Goal: Communication & Community: Answer question/provide support

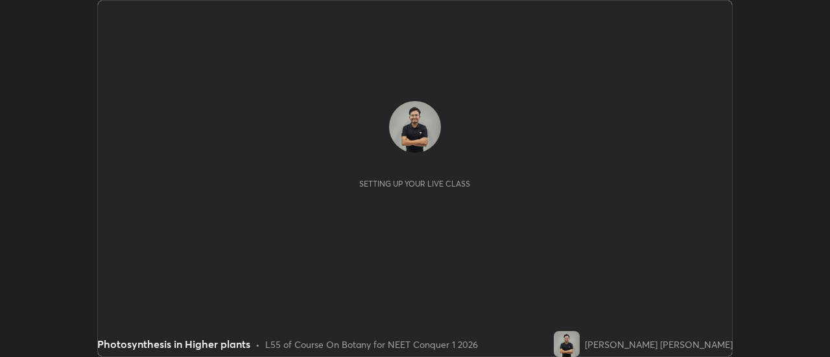
scroll to position [357, 830]
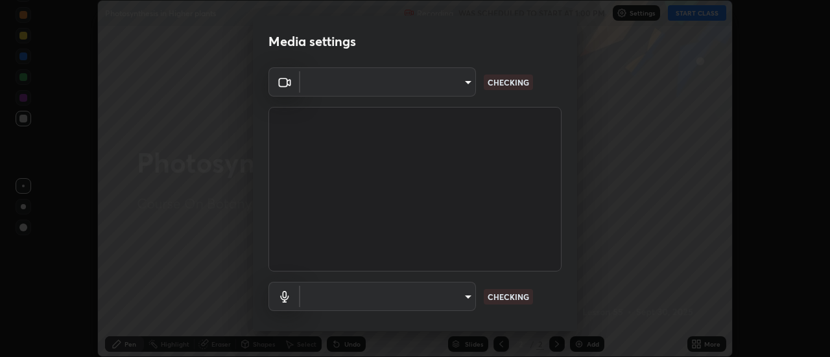
type input "7146dcbbdcde5fe3b2aae6e474f3993d16773ae1ef1a3c535206ea0346673fab"
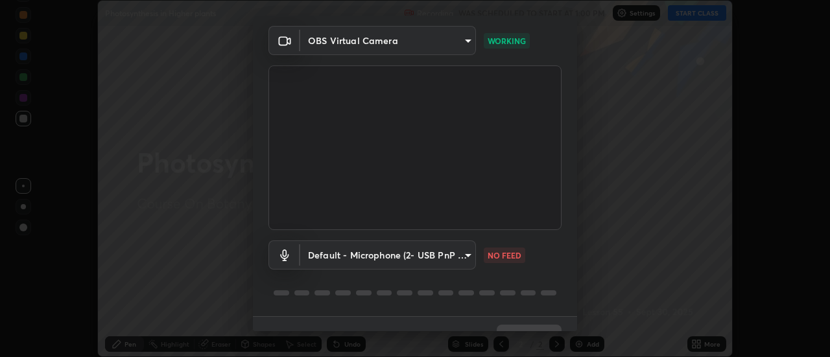
scroll to position [68, 0]
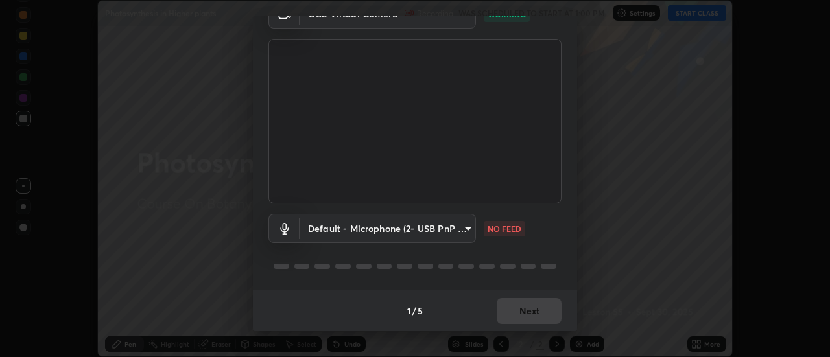
click at [468, 235] on body "Erase all Photosynthesis in Higher plants Recording WAS SCHEDULED TO START AT 1…" at bounding box center [415, 178] width 830 height 357
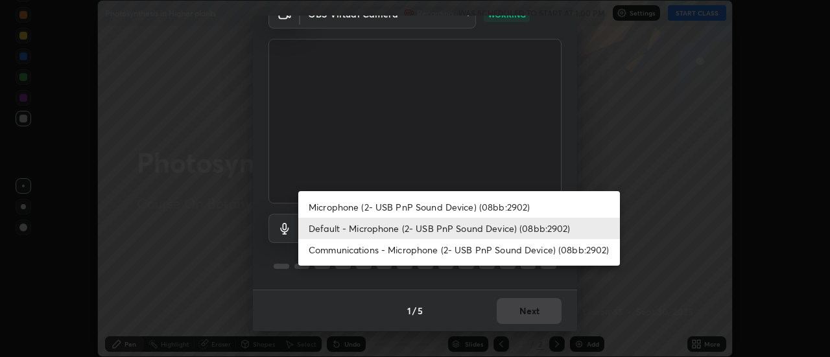
click at [475, 208] on li "Microphone (2- USB PnP Sound Device) (08bb:2902)" at bounding box center [459, 207] width 322 height 21
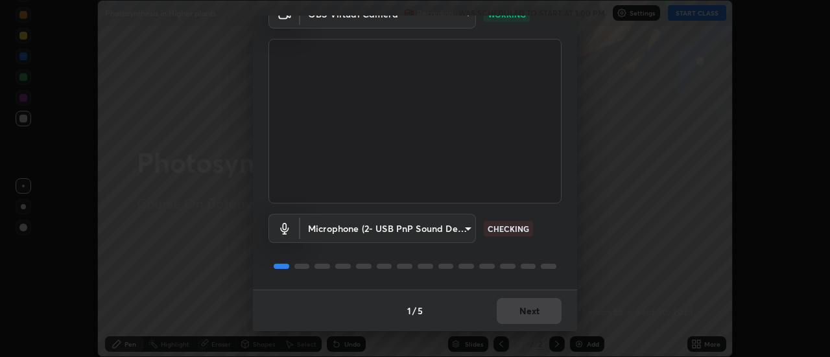
click at [466, 228] on body "Erase all Photosynthesis in Higher plants Recording WAS SCHEDULED TO START AT 1…" at bounding box center [415, 178] width 830 height 357
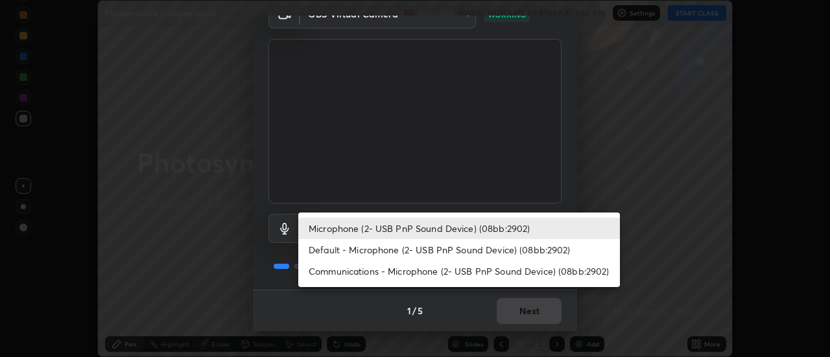
click at [460, 251] on li "Default - Microphone (2- USB PnP Sound Device) (08bb:2902)" at bounding box center [459, 249] width 322 height 21
type input "default"
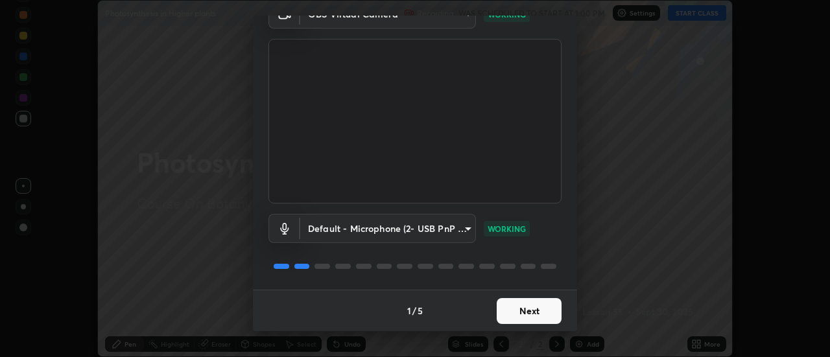
click at [536, 315] on button "Next" at bounding box center [529, 311] width 65 height 26
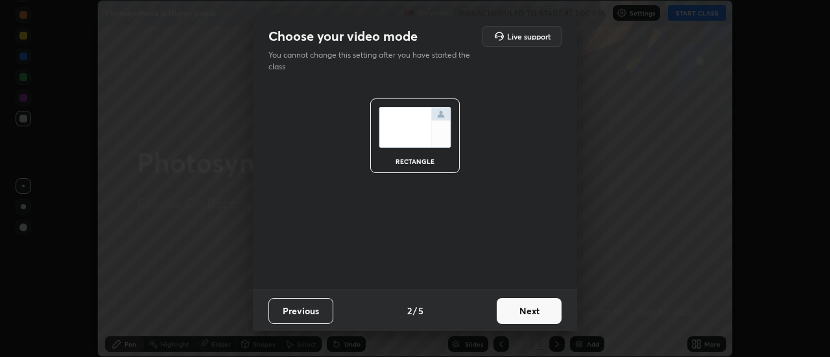
scroll to position [0, 0]
click at [541, 310] on button "Next" at bounding box center [529, 311] width 65 height 26
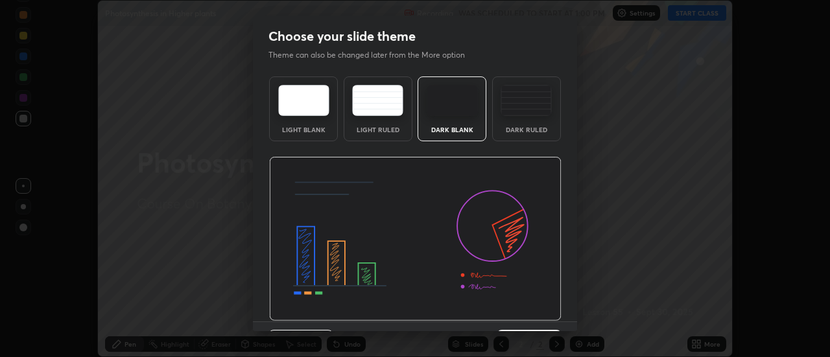
click at [534, 121] on div "Dark Ruled" at bounding box center [526, 109] width 69 height 65
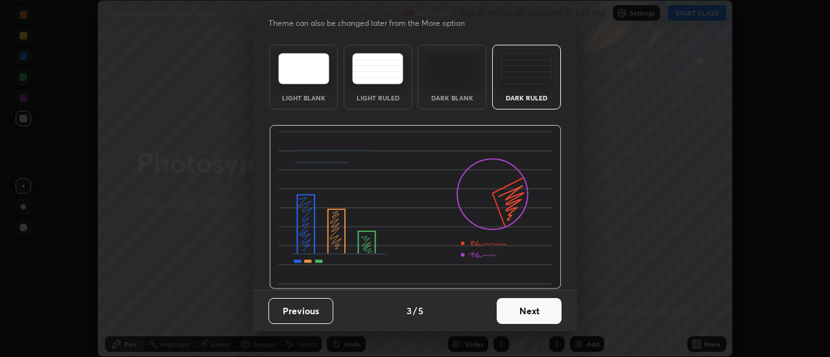
click at [544, 308] on button "Next" at bounding box center [529, 311] width 65 height 26
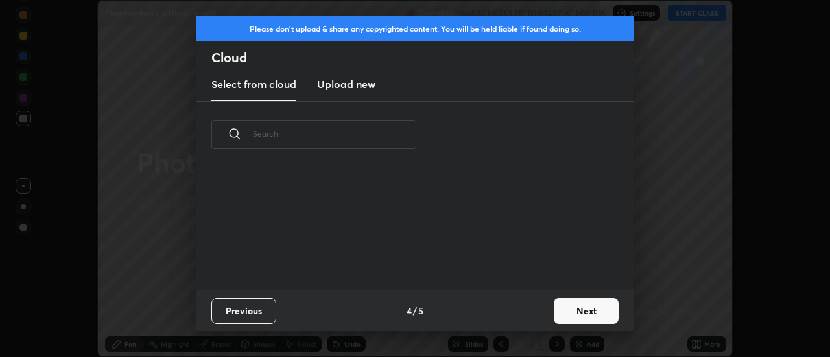
scroll to position [0, 0]
click at [573, 307] on button "Next" at bounding box center [586, 311] width 65 height 26
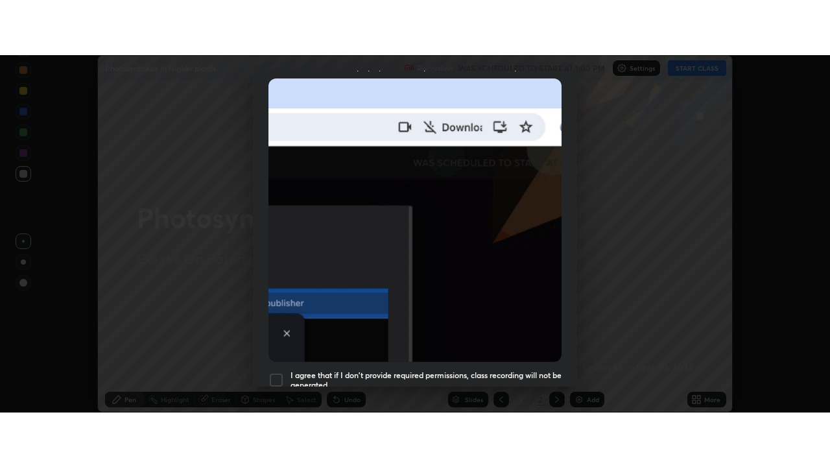
scroll to position [333, 0]
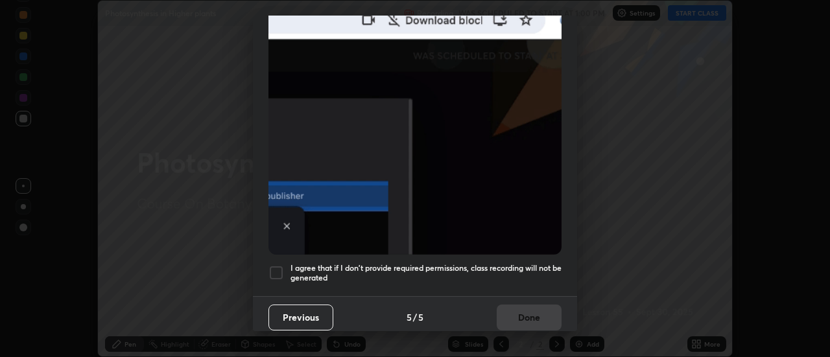
click at [283, 271] on div at bounding box center [277, 273] width 16 height 16
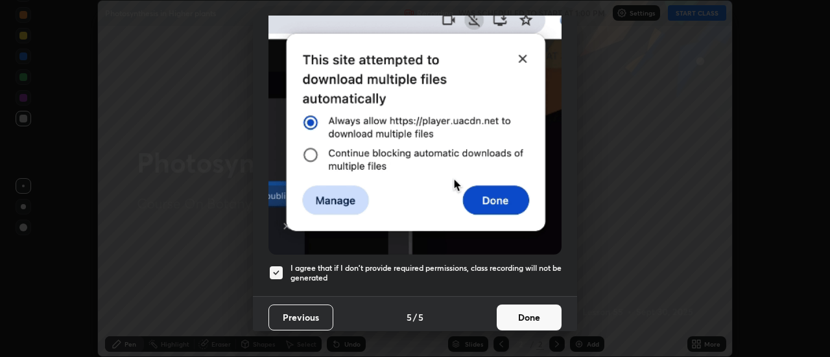
click at [524, 306] on button "Done" at bounding box center [529, 318] width 65 height 26
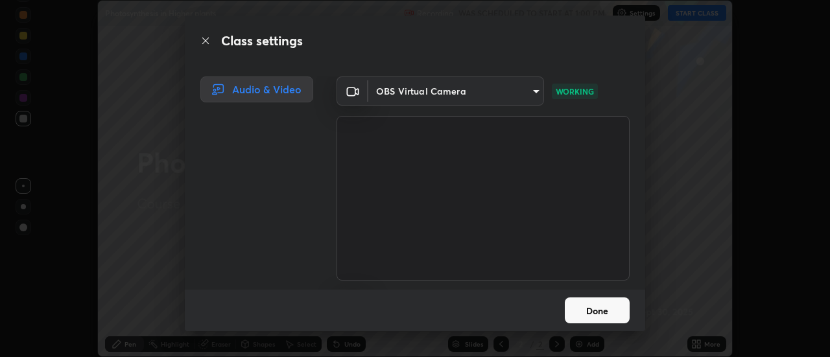
click at [597, 313] on button "Done" at bounding box center [597, 311] width 65 height 26
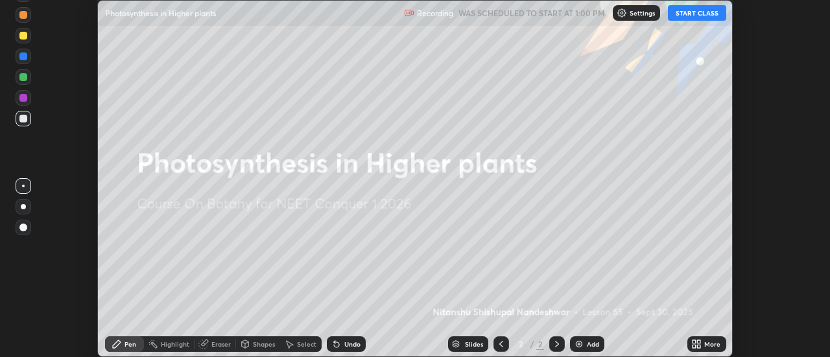
click at [696, 19] on button "START CLASS" at bounding box center [697, 13] width 58 height 16
click at [697, 348] on icon at bounding box center [697, 344] width 10 height 10
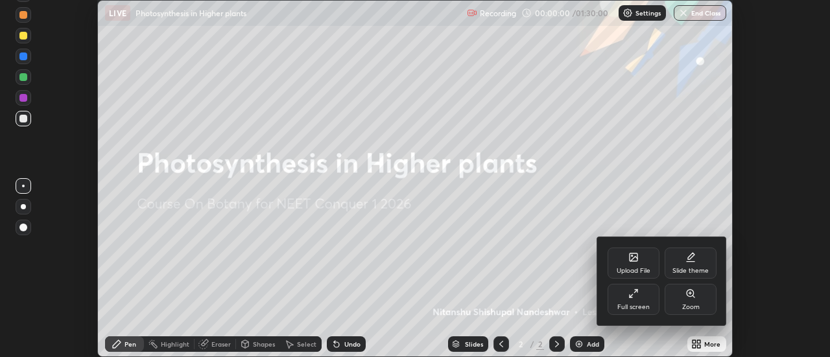
click at [634, 304] on div "Full screen" at bounding box center [634, 307] width 32 height 6
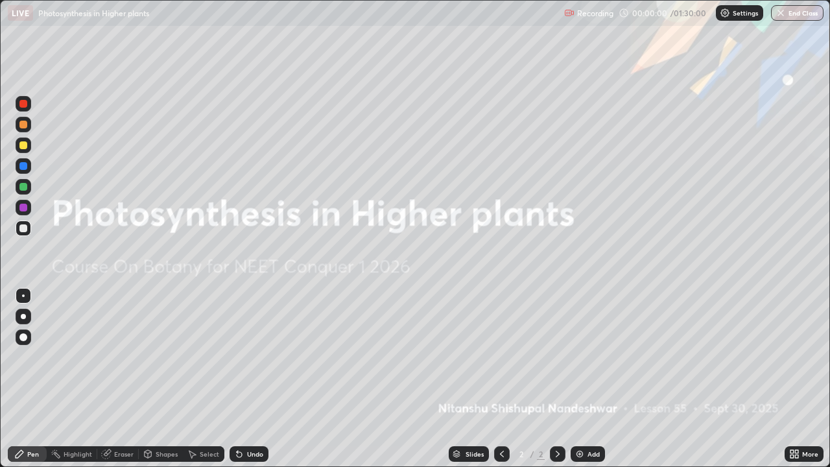
scroll to position [467, 830]
click at [577, 357] on img at bounding box center [580, 454] width 10 height 10
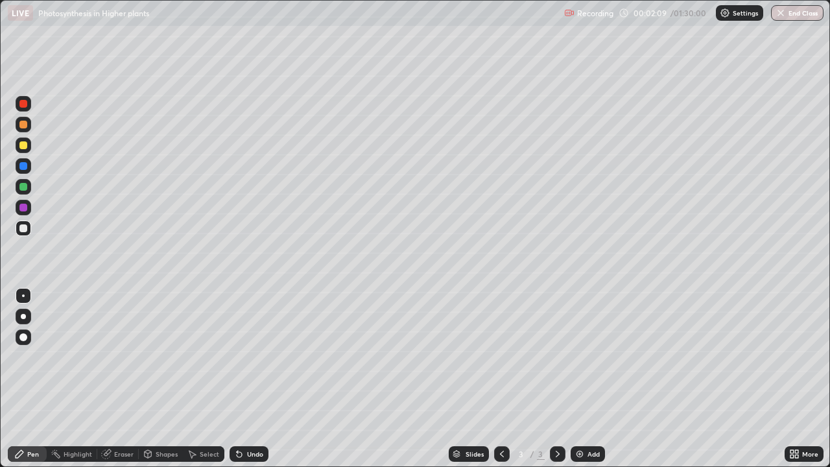
click at [27, 104] on div at bounding box center [23, 104] width 8 height 8
click at [501, 357] on icon at bounding box center [502, 454] width 4 height 6
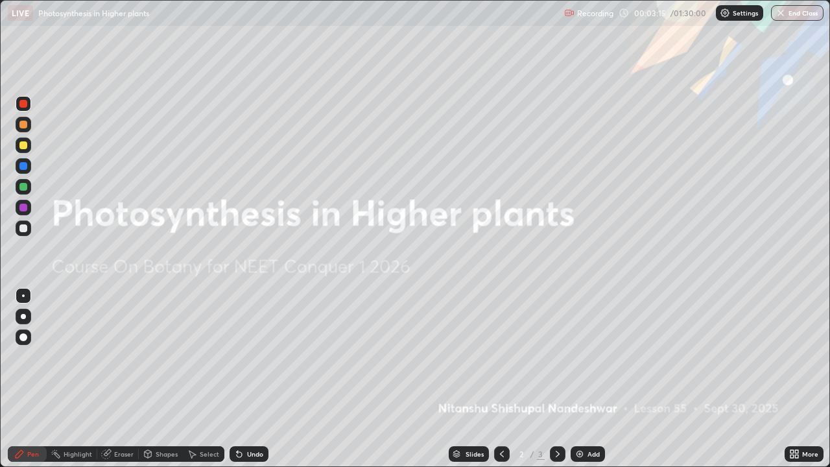
click at [24, 229] on div at bounding box center [23, 228] width 8 height 8
click at [26, 149] on div at bounding box center [23, 145] width 8 height 8
click at [21, 271] on div "Erase all" at bounding box center [23, 233] width 31 height 415
click at [22, 232] on div at bounding box center [23, 228] width 8 height 8
click at [21, 192] on div at bounding box center [24, 187] width 16 height 16
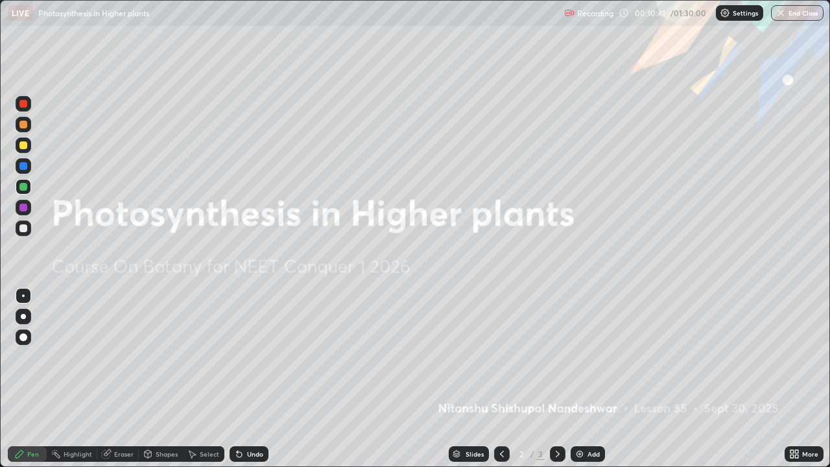
click at [18, 230] on div at bounding box center [24, 229] width 16 height 16
click at [26, 160] on div at bounding box center [24, 166] width 16 height 16
click at [559, 357] on div at bounding box center [558, 454] width 16 height 26
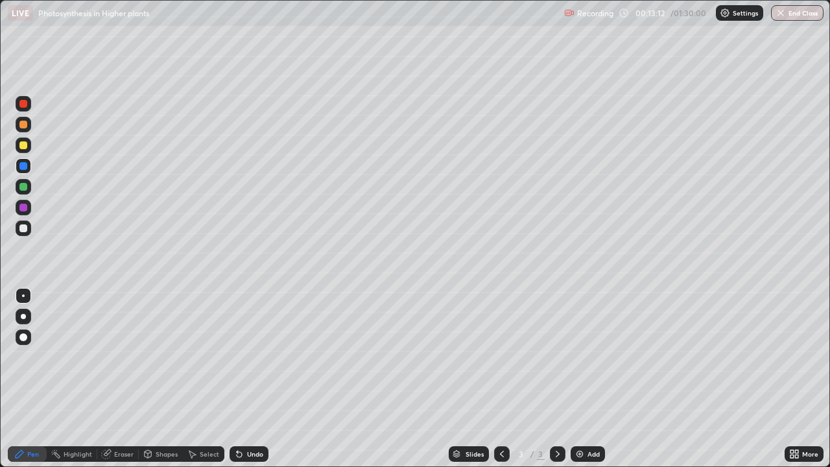
click at [24, 232] on div at bounding box center [23, 228] width 8 height 8
click at [22, 230] on div at bounding box center [23, 228] width 8 height 8
click at [245, 357] on div "Undo" at bounding box center [249, 454] width 39 height 16
click at [250, 357] on div "Undo" at bounding box center [255, 454] width 16 height 6
click at [250, 357] on div "Undo" at bounding box center [249, 454] width 39 height 16
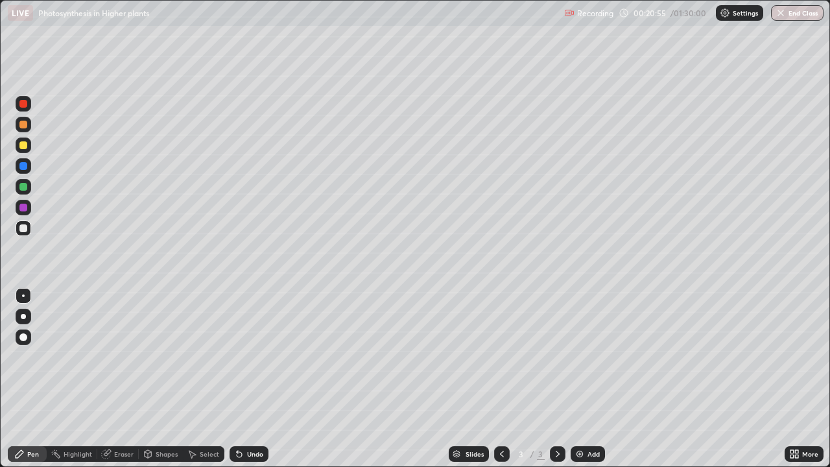
click at [788, 10] on button "End Class" at bounding box center [797, 13] width 53 height 16
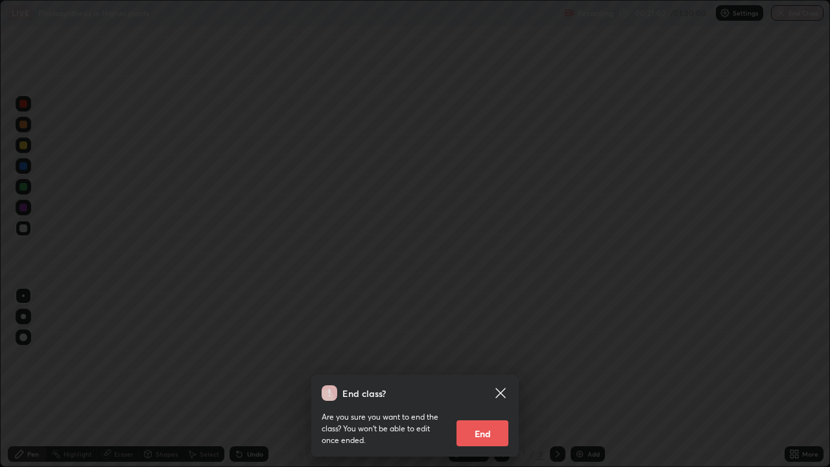
click at [500, 357] on icon at bounding box center [501, 393] width 10 height 10
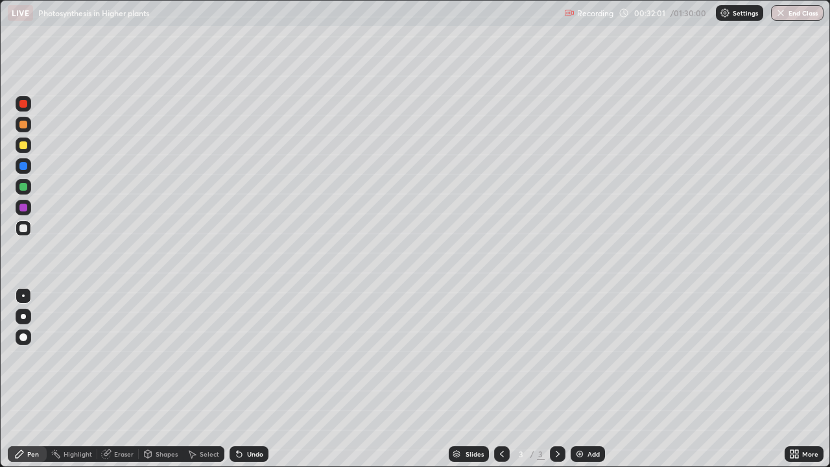
click at [777, 14] on img "button" at bounding box center [781, 13] width 10 height 10
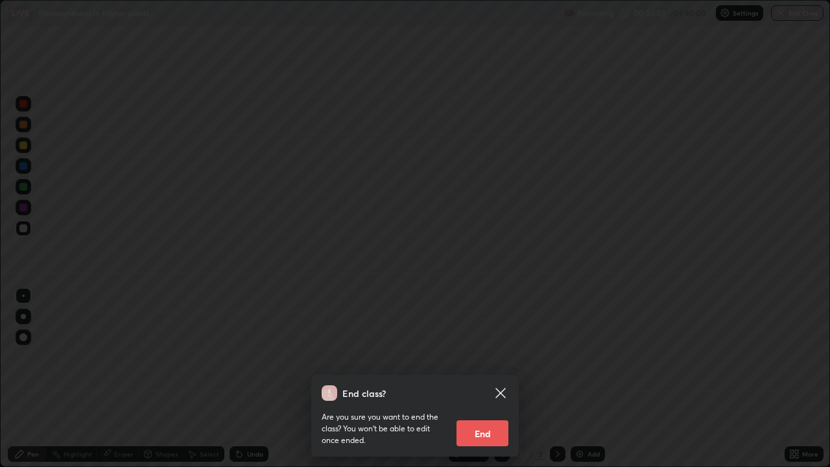
click at [474, 357] on button "End" at bounding box center [483, 433] width 52 height 26
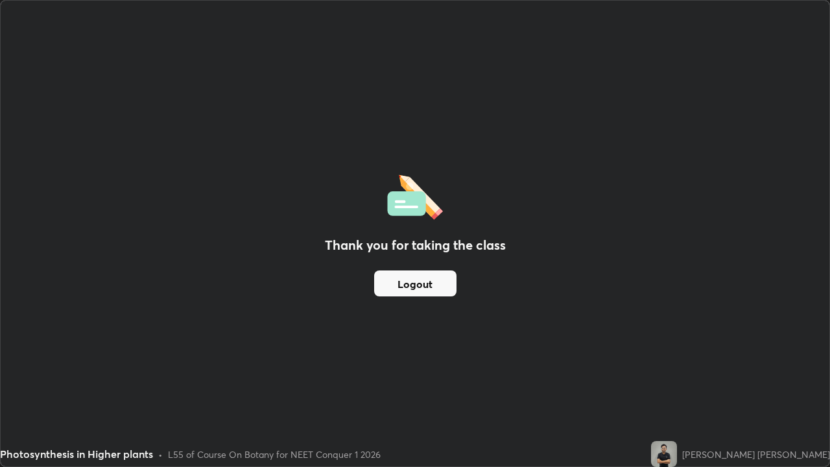
click at [422, 295] on button "Logout" at bounding box center [415, 284] width 82 height 26
